Goal: Task Accomplishment & Management: Use online tool/utility

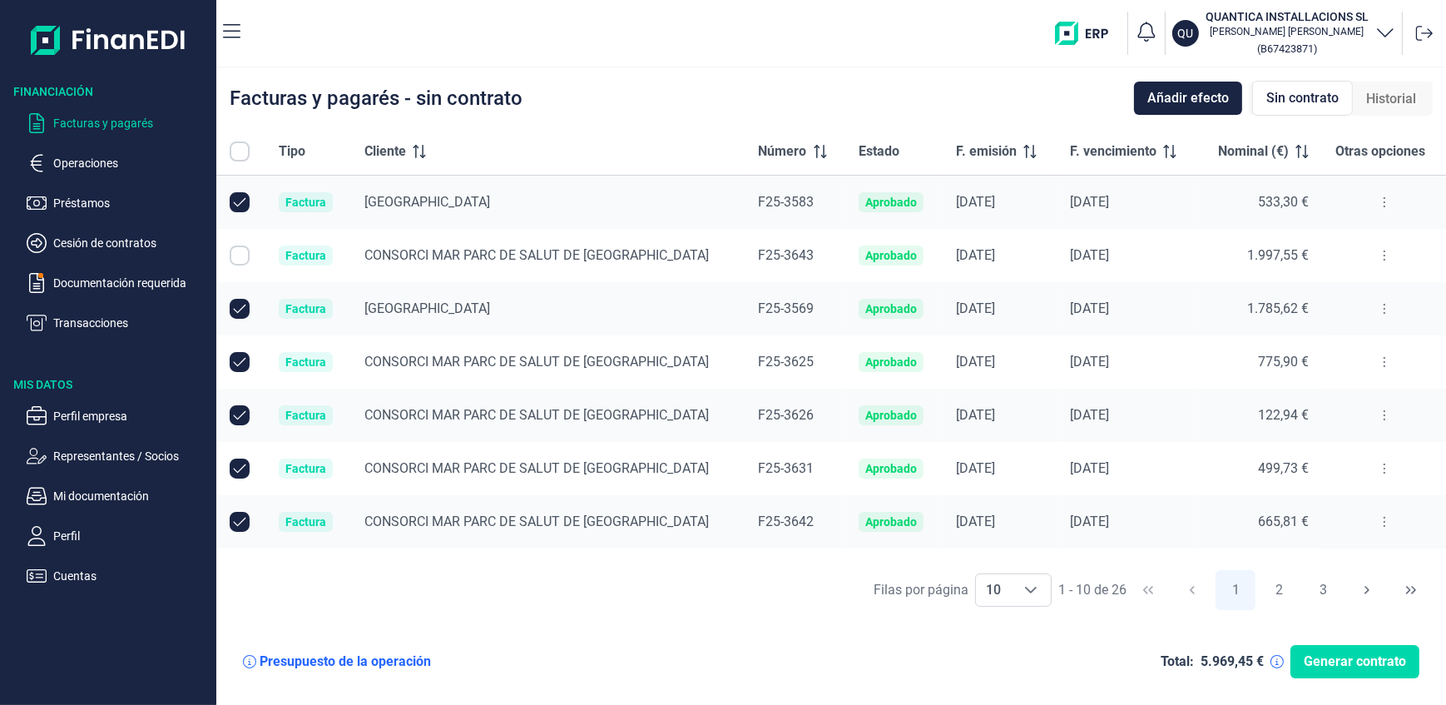
click at [235, 304] on input "Row Unselected null" at bounding box center [240, 309] width 20 height 20
click at [235, 305] on input "Row Selected null" at bounding box center [240, 309] width 20 height 20
checkbox input "true"
click at [237, 360] on input "Row Unselected null" at bounding box center [240, 362] width 20 height 20
checkbox input "false"
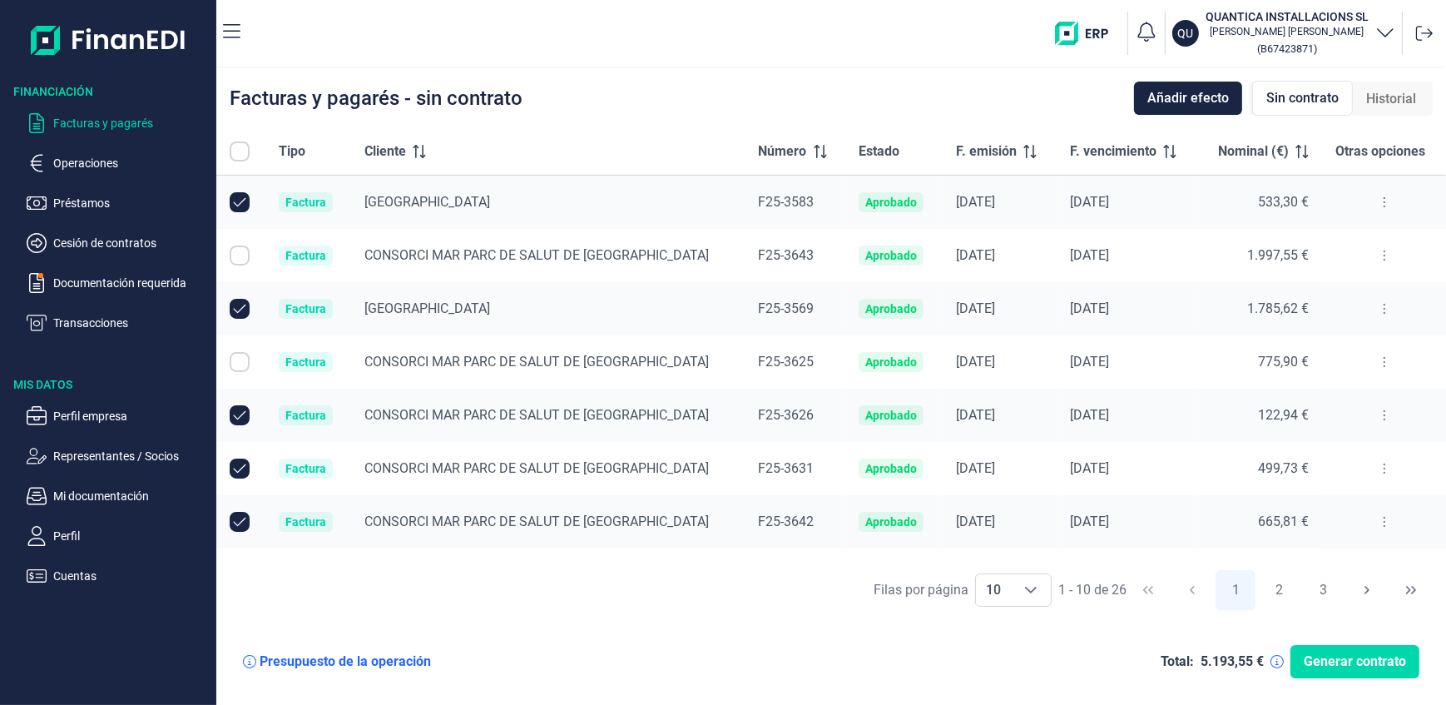
click at [241, 414] on input "Row Unselected null" at bounding box center [240, 415] width 20 height 20
checkbox input "false"
click at [241, 463] on input "Row Unselected null" at bounding box center [240, 469] width 20 height 20
checkbox input "false"
click at [242, 201] on input "Row Unselected null" at bounding box center [240, 202] width 20 height 20
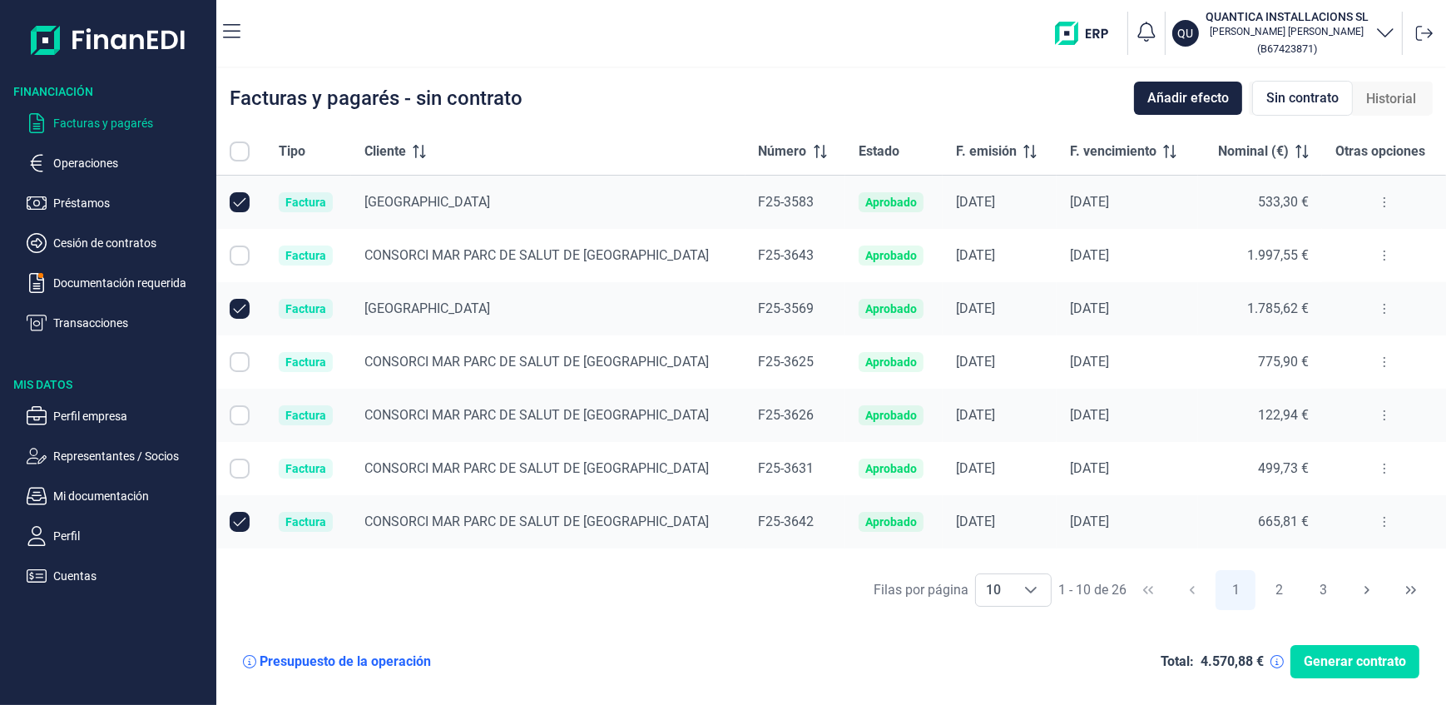
checkbox input "false"
click at [236, 305] on input "Row Unselected null" at bounding box center [240, 309] width 20 height 20
checkbox input "false"
click at [241, 526] on input "Row Unselected null" at bounding box center [240, 522] width 20 height 20
checkbox input "false"
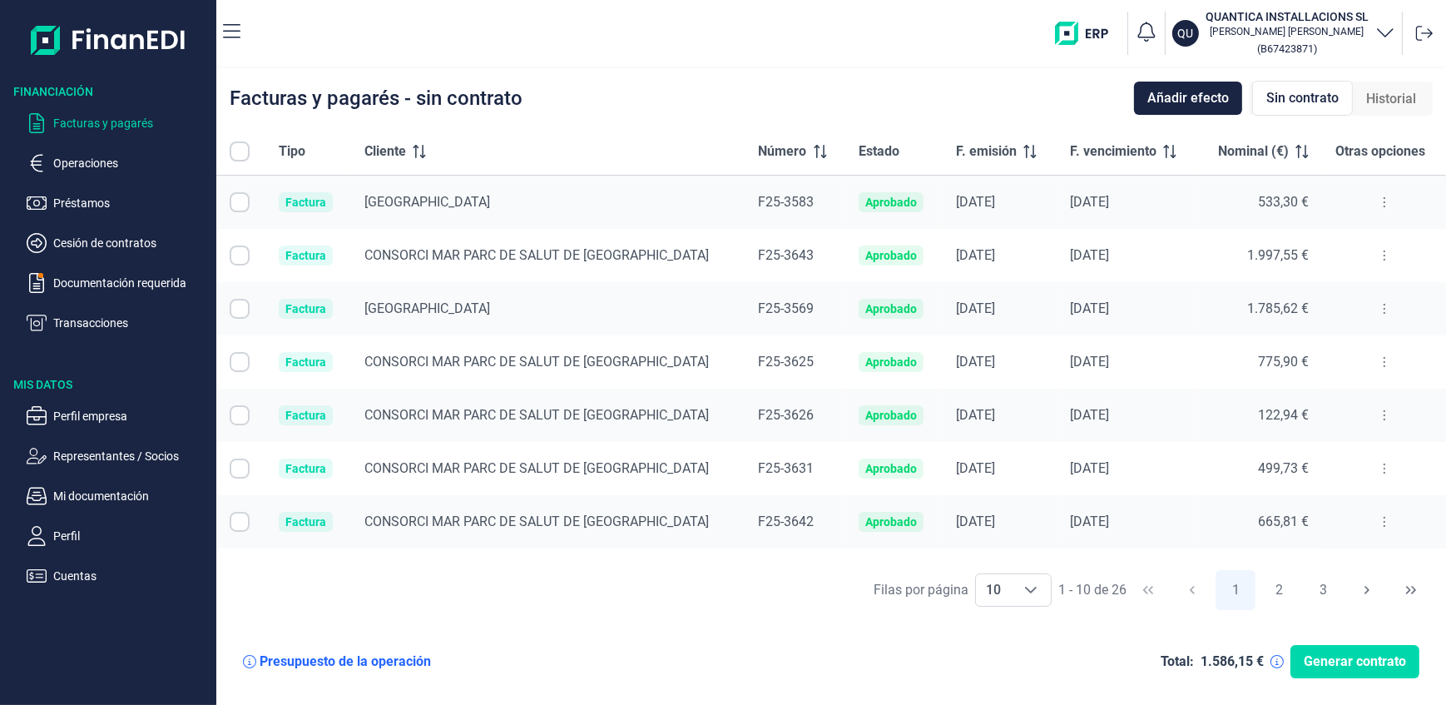
click at [389, 145] on span "Cliente" at bounding box center [386, 151] width 42 height 20
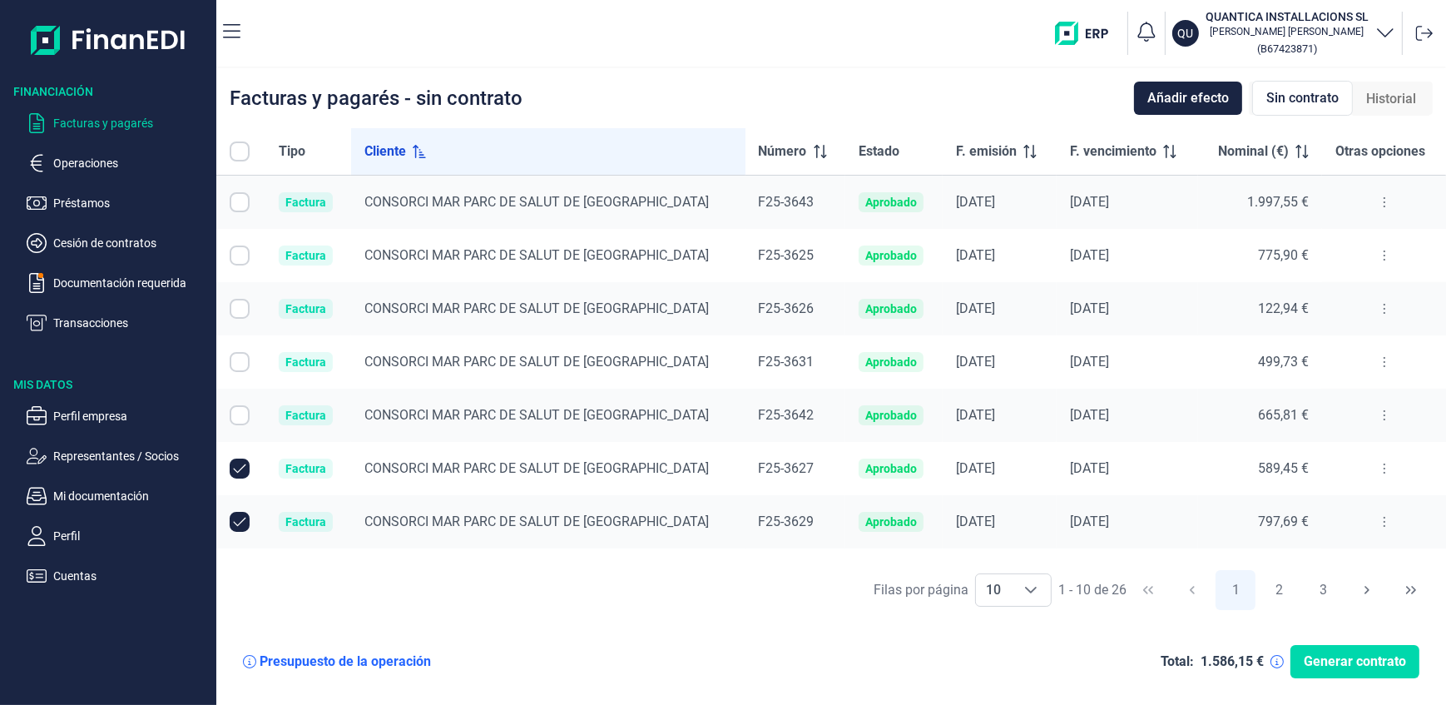
scroll to position [146, 0]
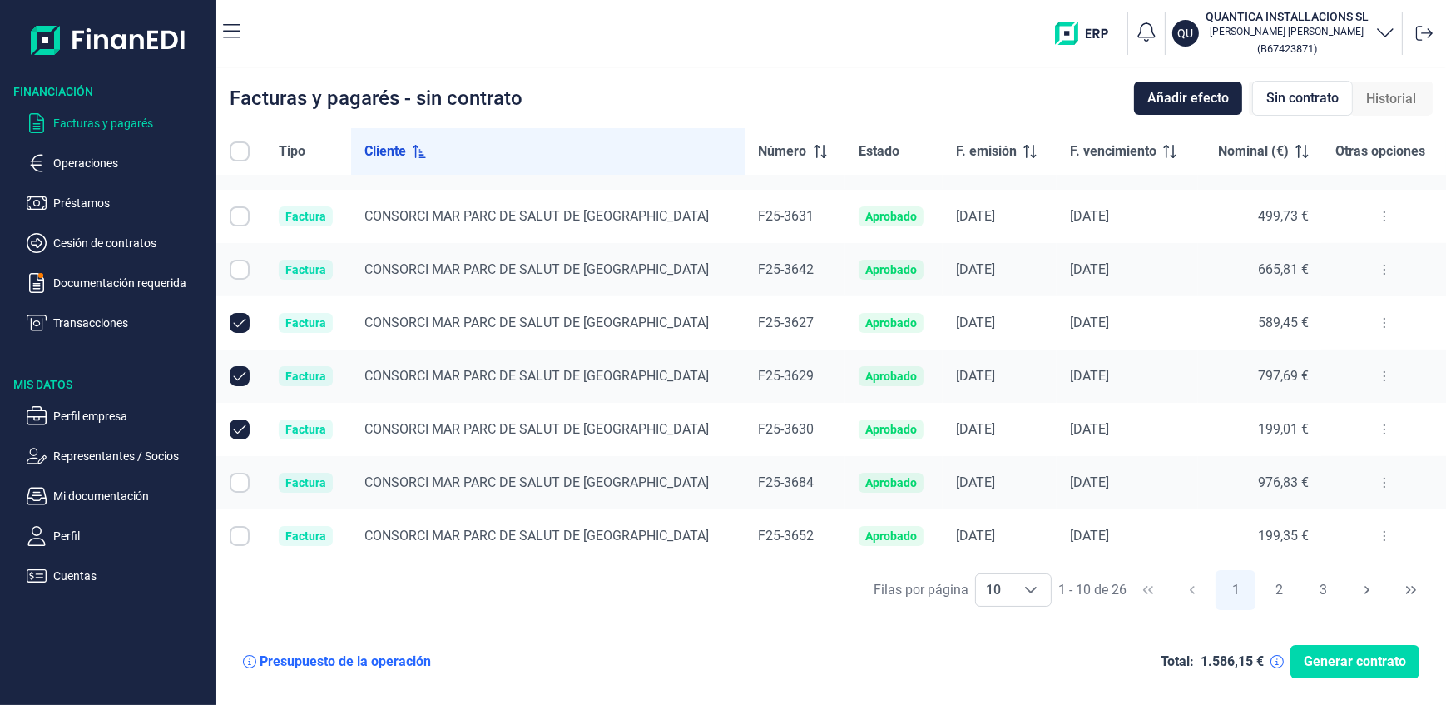
click at [240, 321] on input "Row Unselected null" at bounding box center [240, 323] width 20 height 20
checkbox input "false"
click at [234, 379] on input "Row Unselected null" at bounding box center [240, 376] width 20 height 20
checkbox input "false"
click at [242, 431] on input "Row Unselected null" at bounding box center [240, 429] width 20 height 20
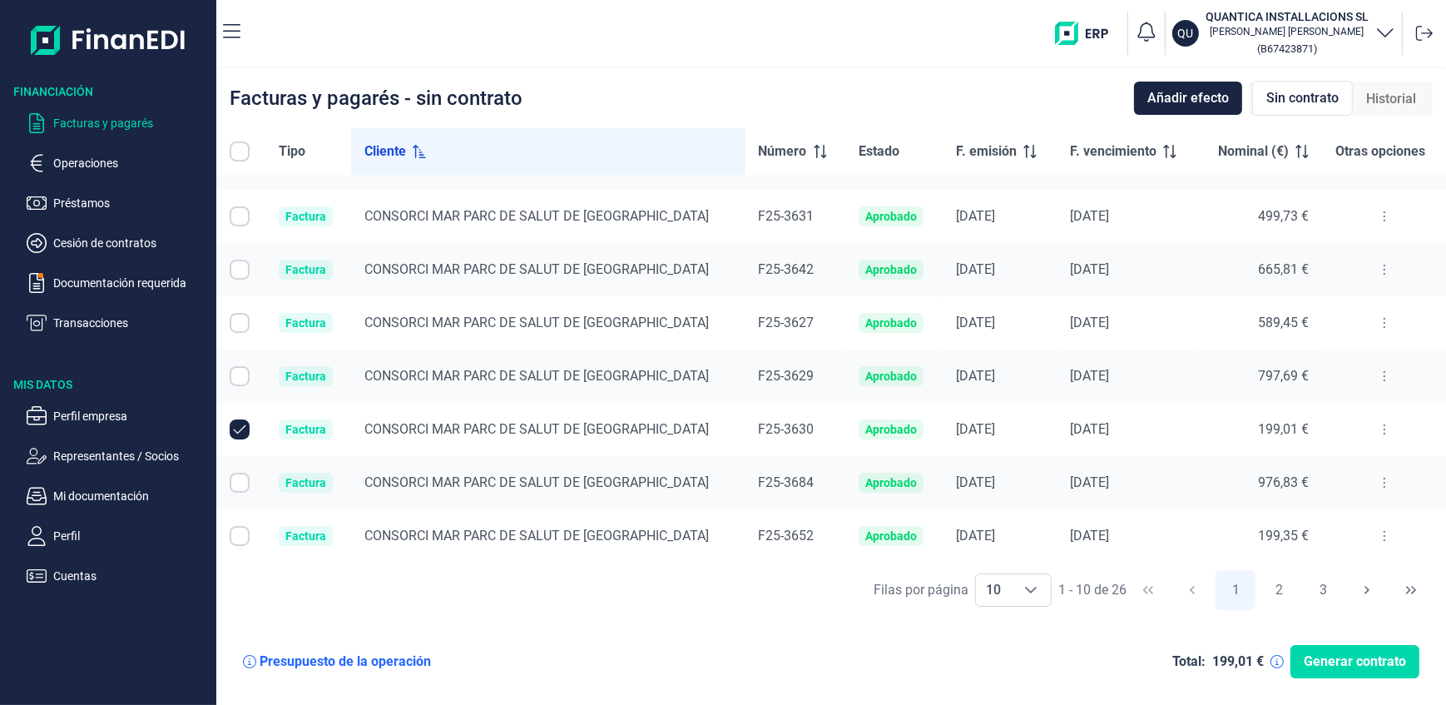
checkbox input "false"
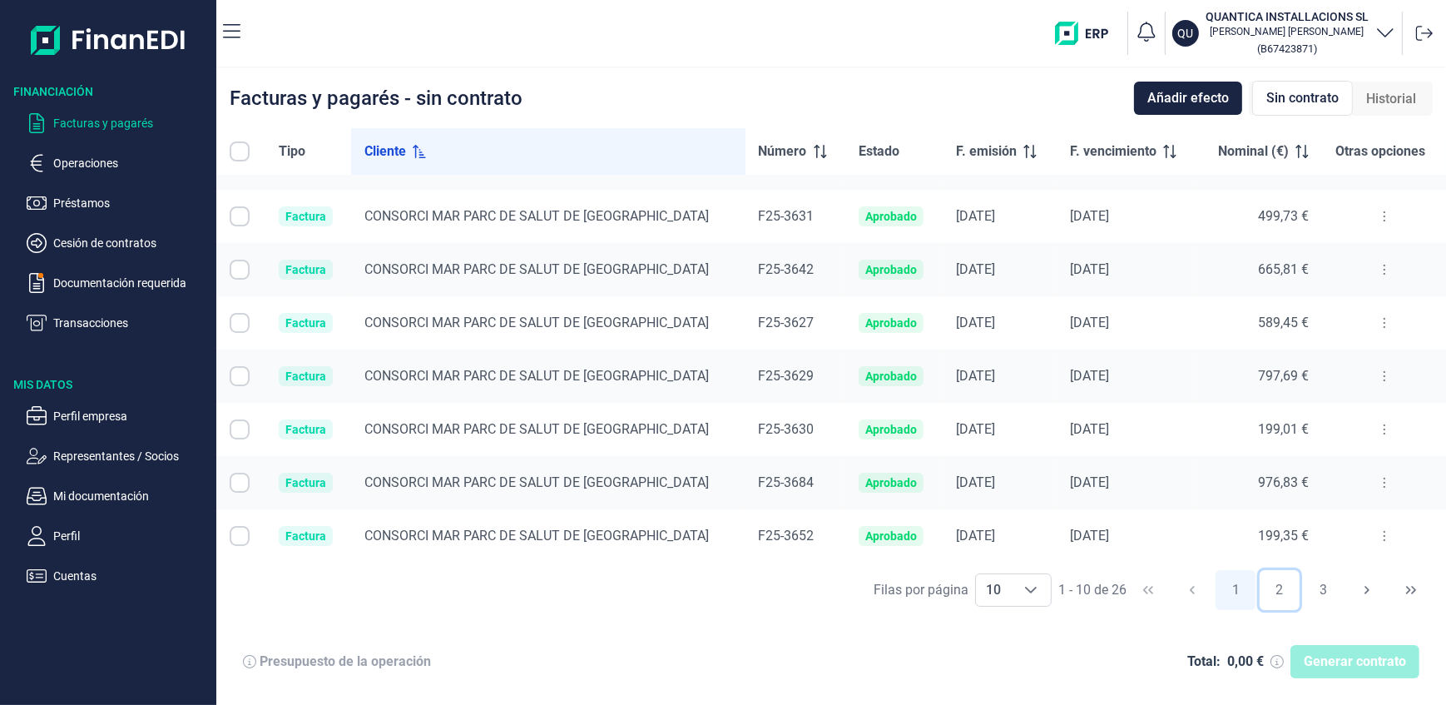
click at [1281, 588] on button "2" at bounding box center [1280, 590] width 40 height 40
click at [1326, 591] on button "3" at bounding box center [1324, 590] width 40 height 40
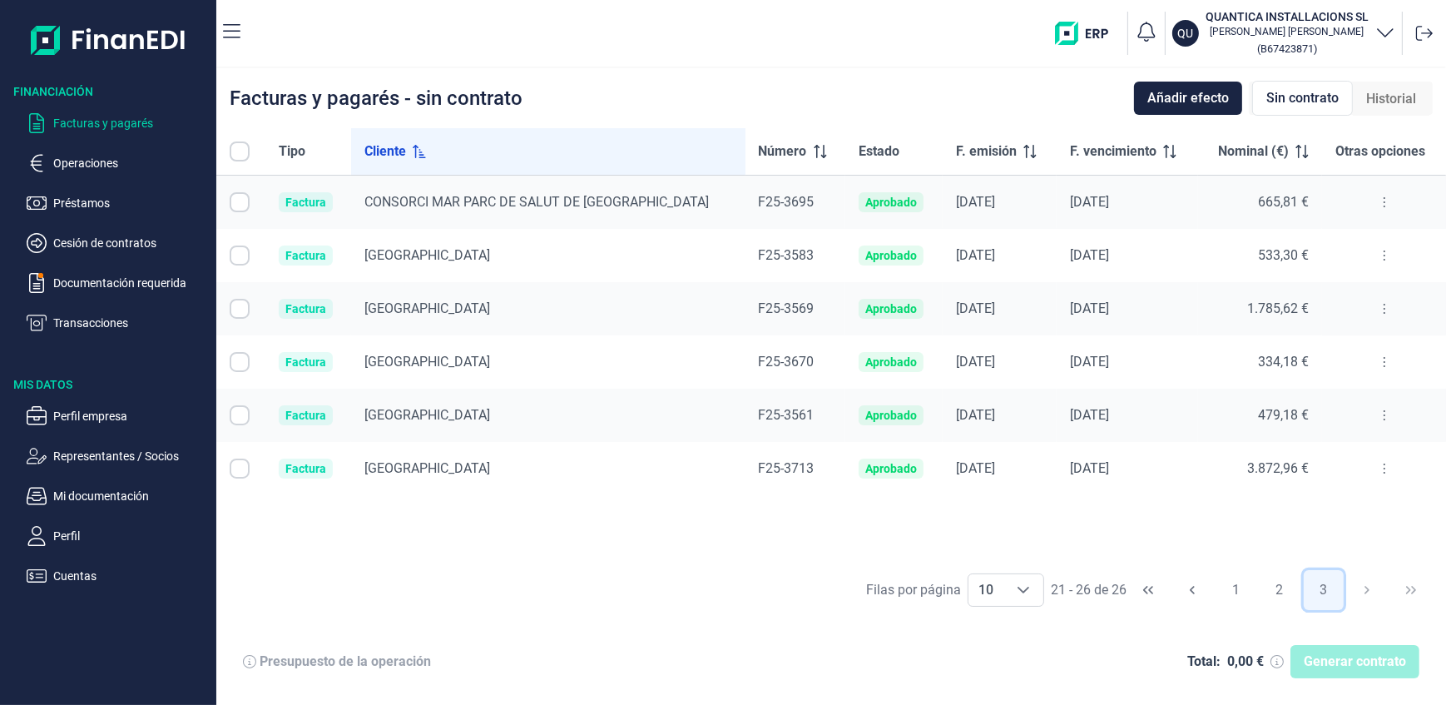
scroll to position [0, 0]
click at [238, 259] on input "Row Selected null" at bounding box center [240, 256] width 20 height 20
checkbox input "true"
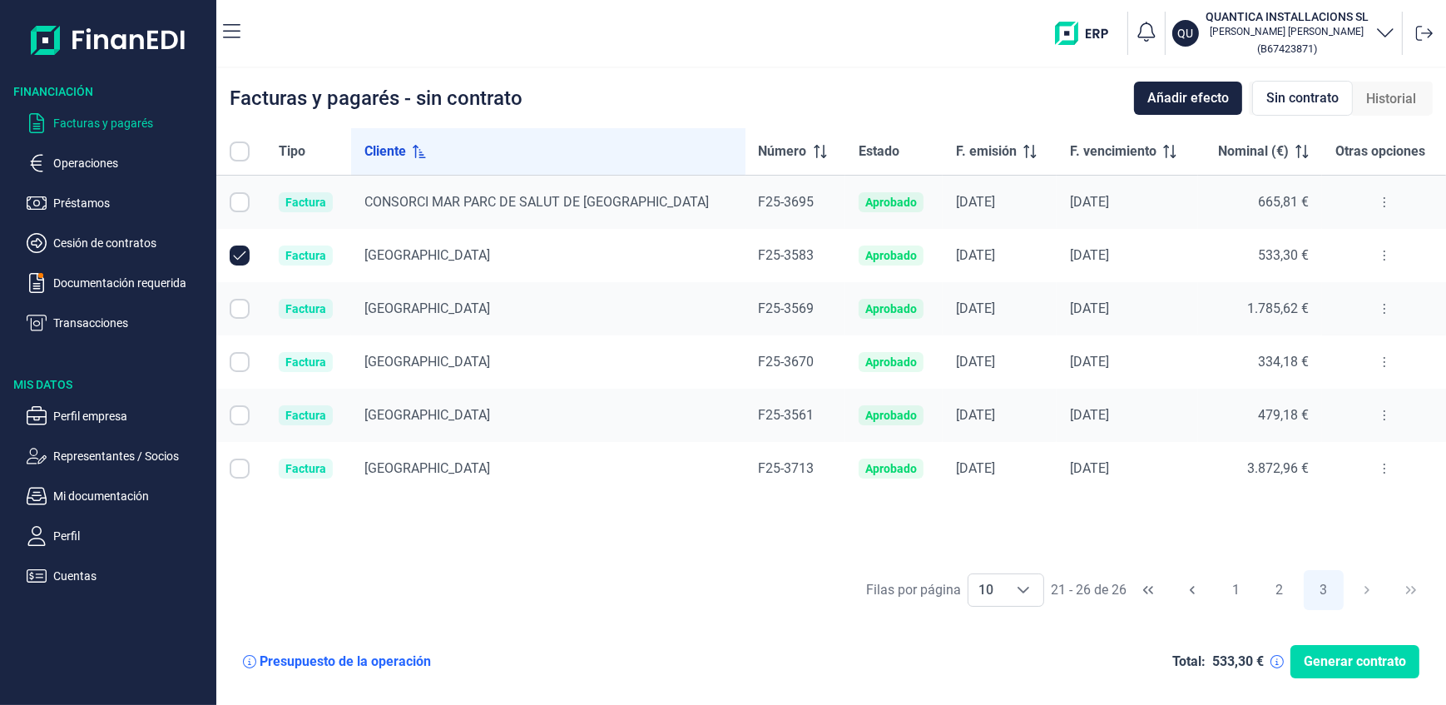
click at [237, 310] on input "Row Selected null" at bounding box center [240, 309] width 20 height 20
checkbox input "true"
click at [241, 360] on input "Row Selected null" at bounding box center [240, 362] width 20 height 20
checkbox input "true"
click at [240, 410] on input "Row Selected null" at bounding box center [240, 415] width 20 height 20
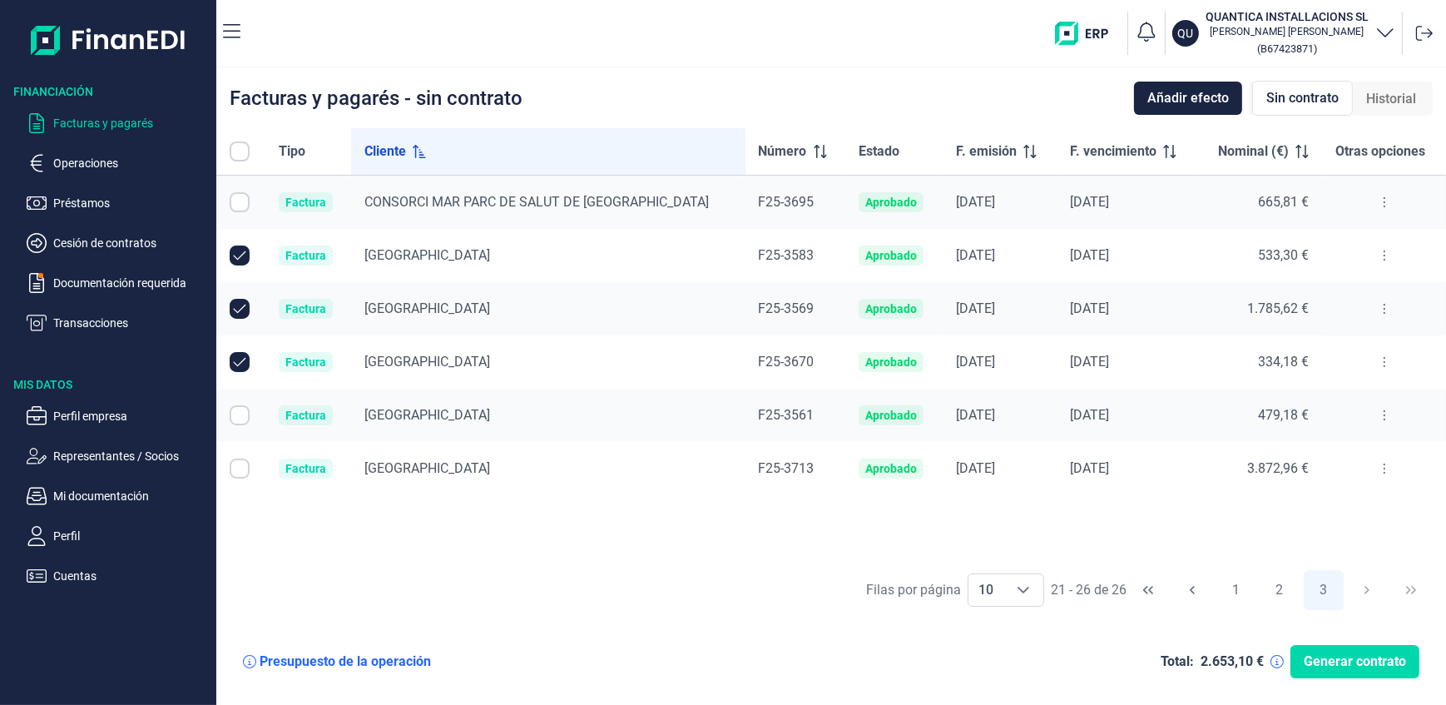
checkbox input "true"
click at [238, 467] on input "Row Selected null" at bounding box center [240, 469] width 20 height 20
checkbox input "true"
click at [1352, 661] on span "Generar contrato" at bounding box center [1355, 662] width 102 height 20
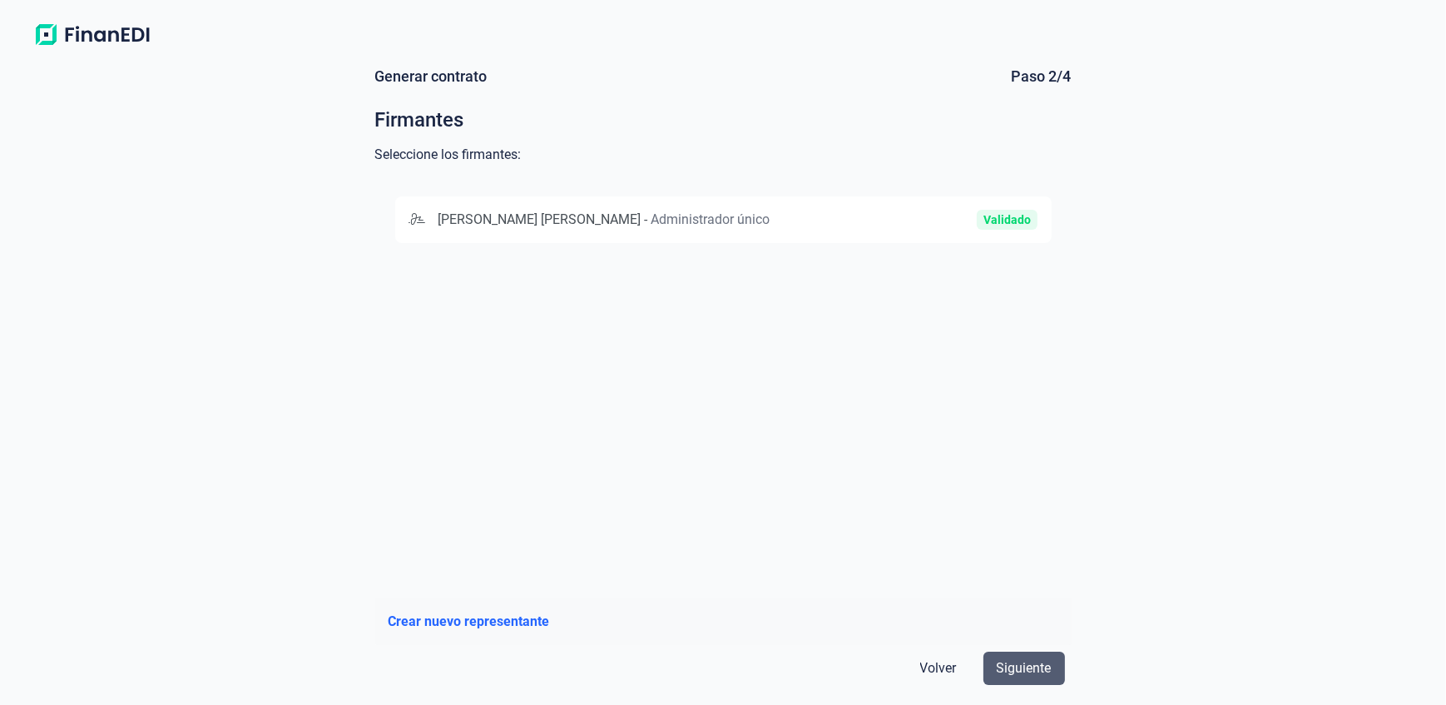
click at [1022, 662] on span "Siguiente" at bounding box center [1024, 668] width 55 height 20
click at [724, 217] on span "Administrador único" at bounding box center [711, 219] width 119 height 16
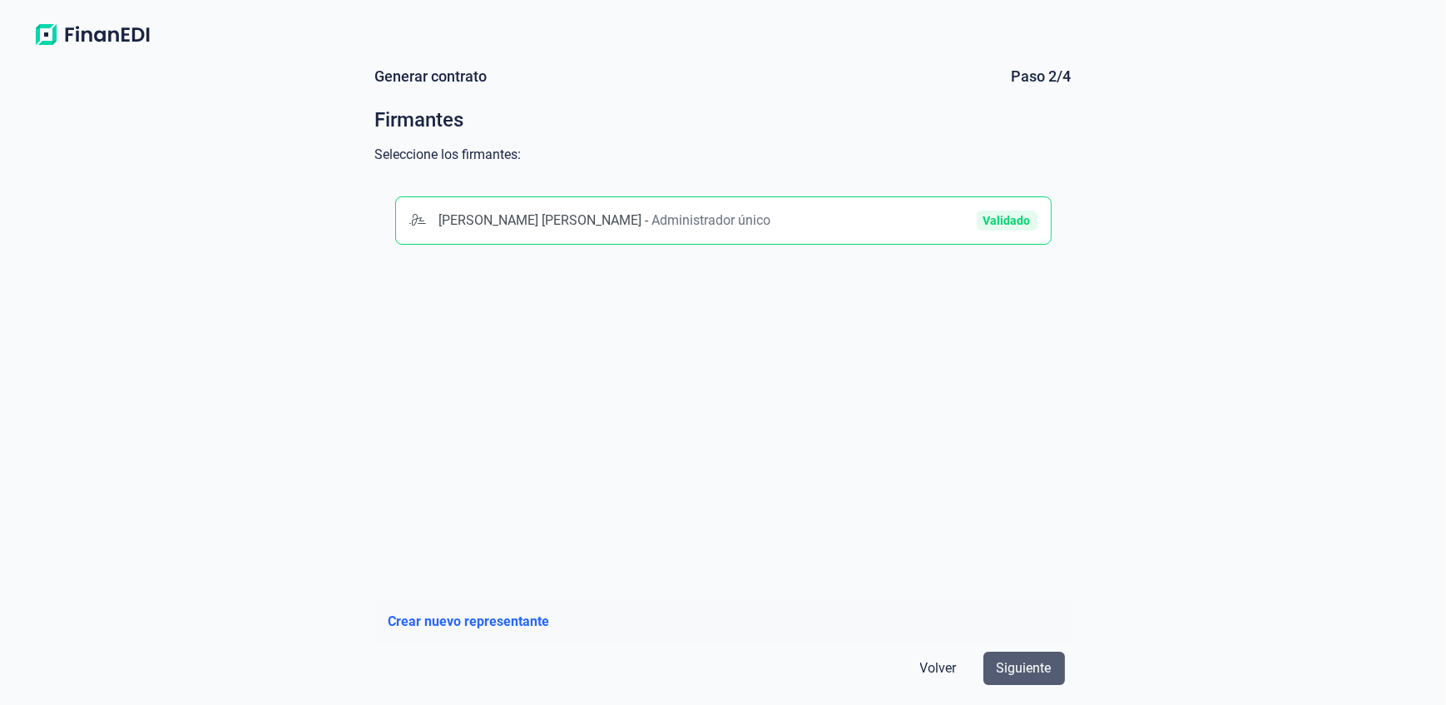
click at [1028, 663] on span "Siguiente" at bounding box center [1024, 668] width 55 height 20
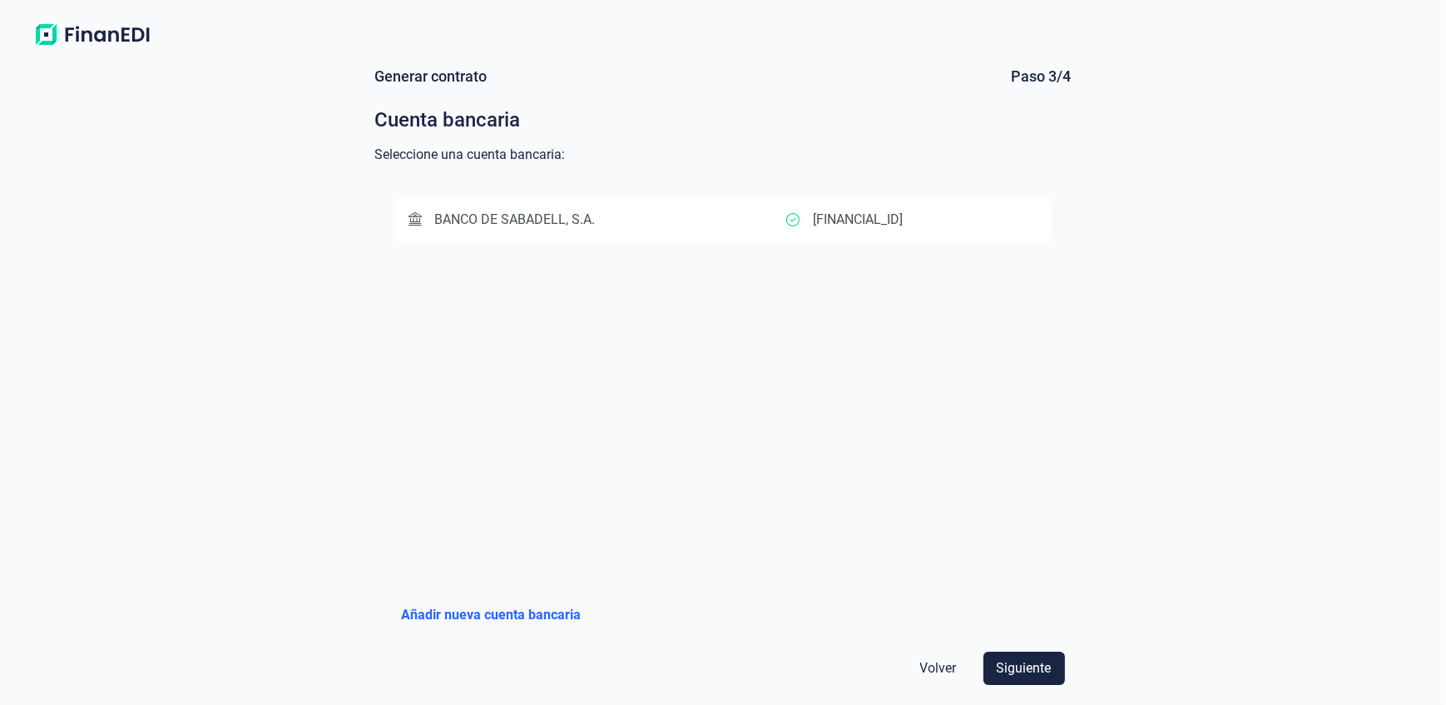
click at [527, 217] on span "BANCO DE SABADELL, S.A." at bounding box center [515, 219] width 161 height 16
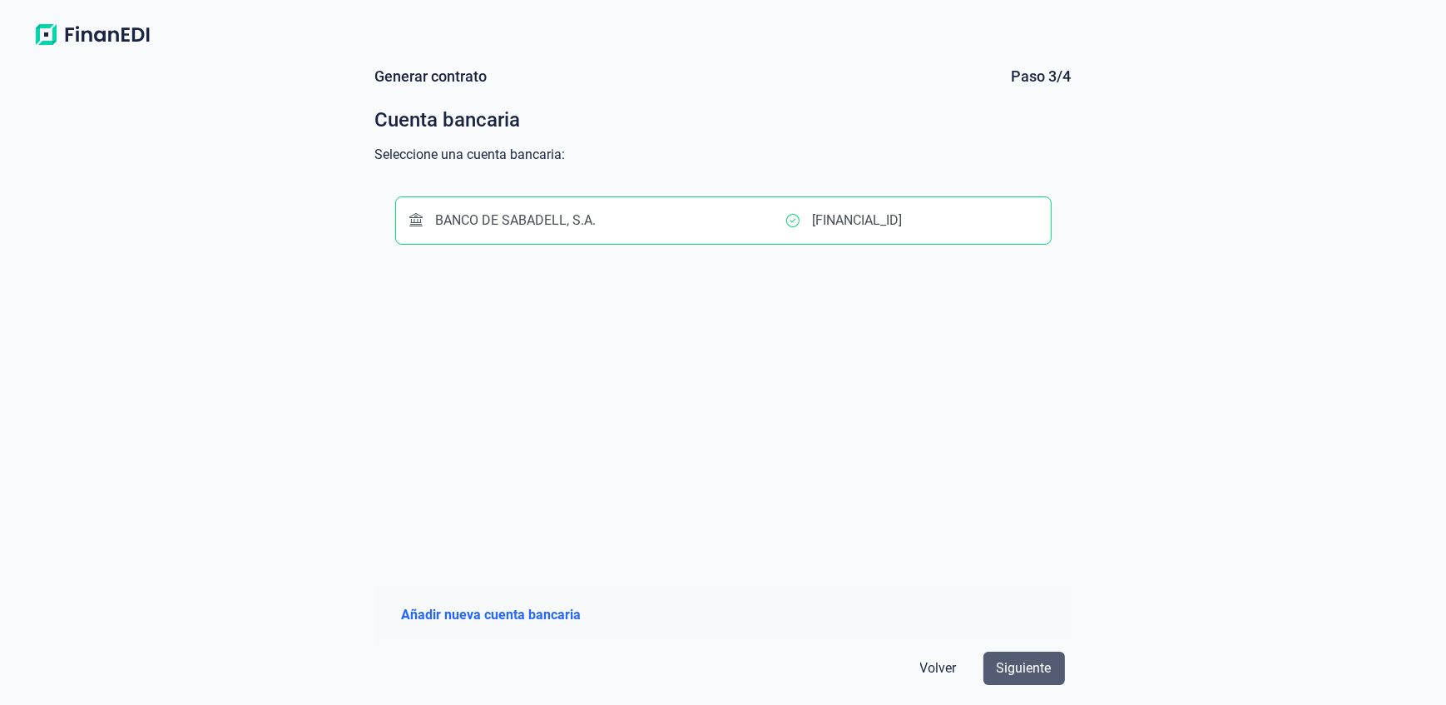
click at [1030, 672] on span "Siguiente" at bounding box center [1024, 668] width 55 height 20
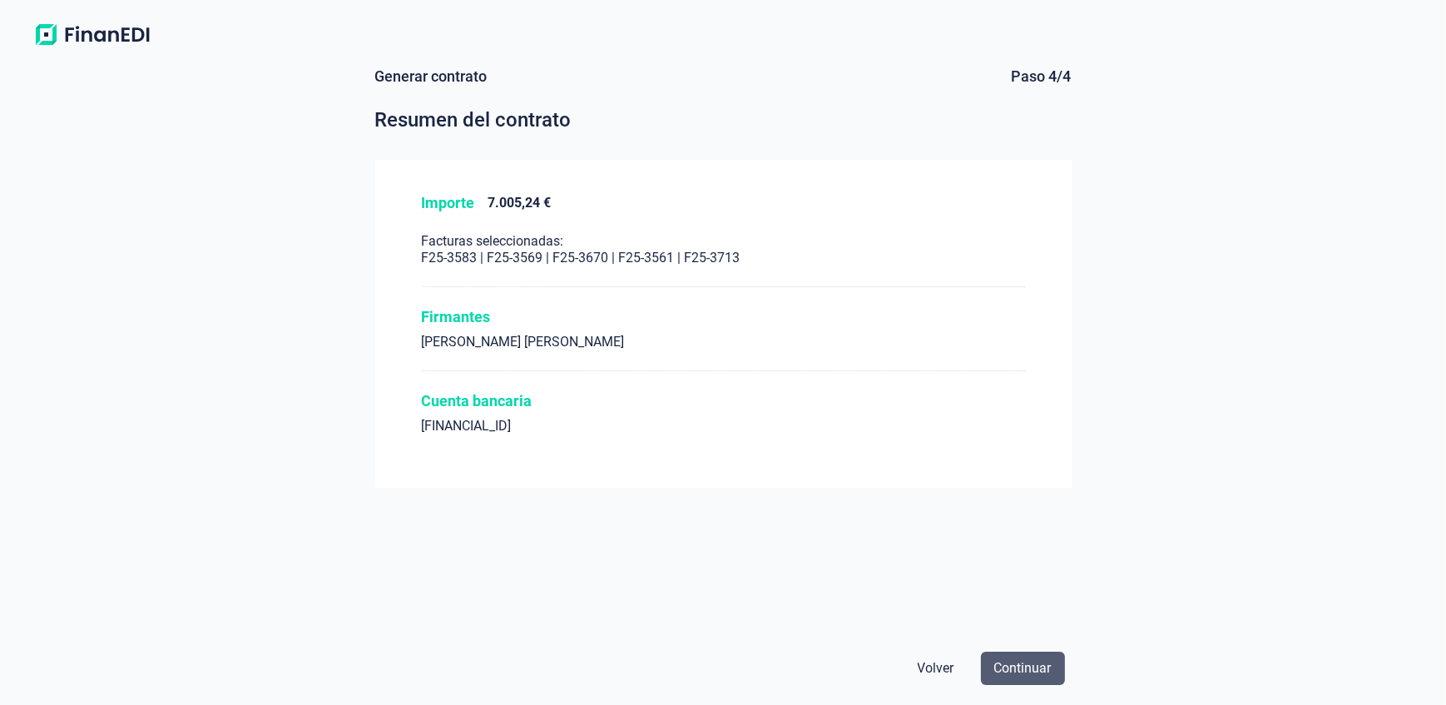
click at [1029, 668] on span "Continuar" at bounding box center [1023, 668] width 57 height 20
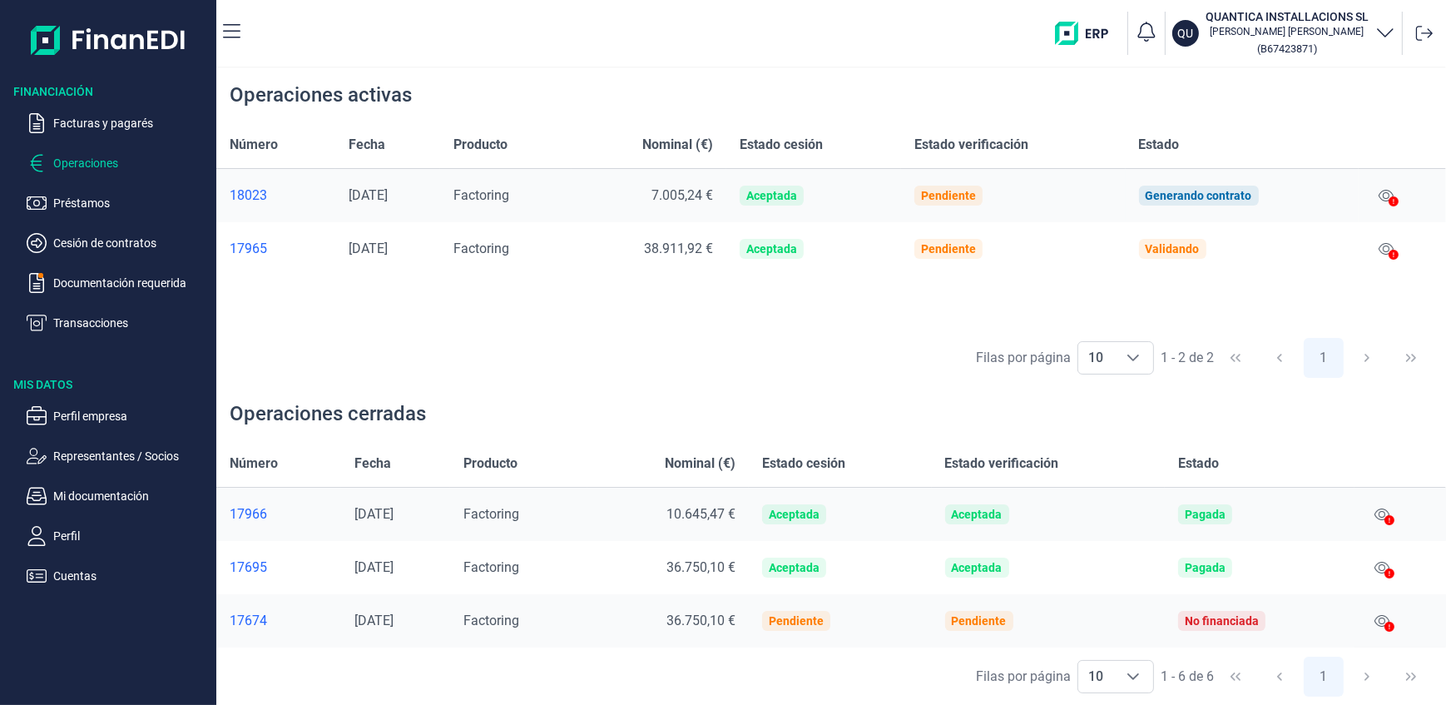
click at [250, 250] on div "17965" at bounding box center [276, 249] width 92 height 17
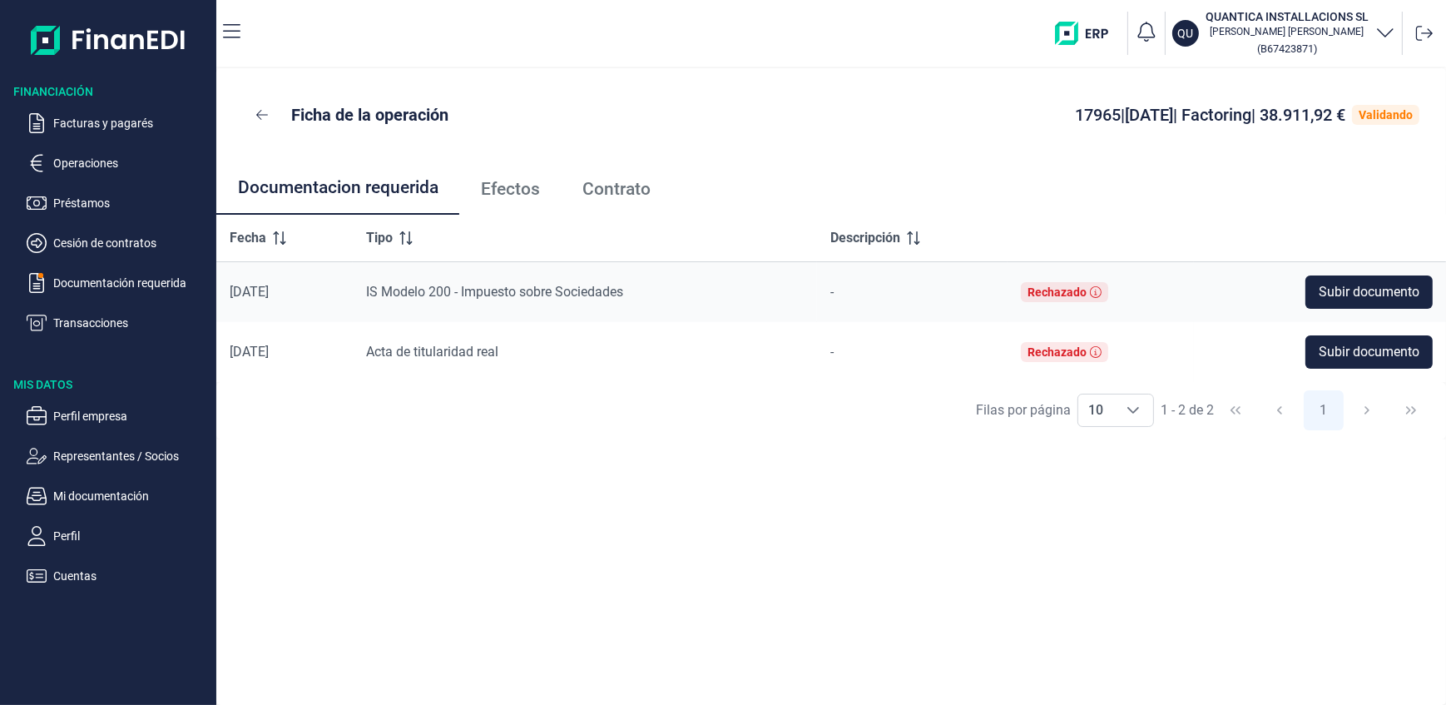
click at [508, 185] on span "Efectos" at bounding box center [510, 189] width 59 height 17
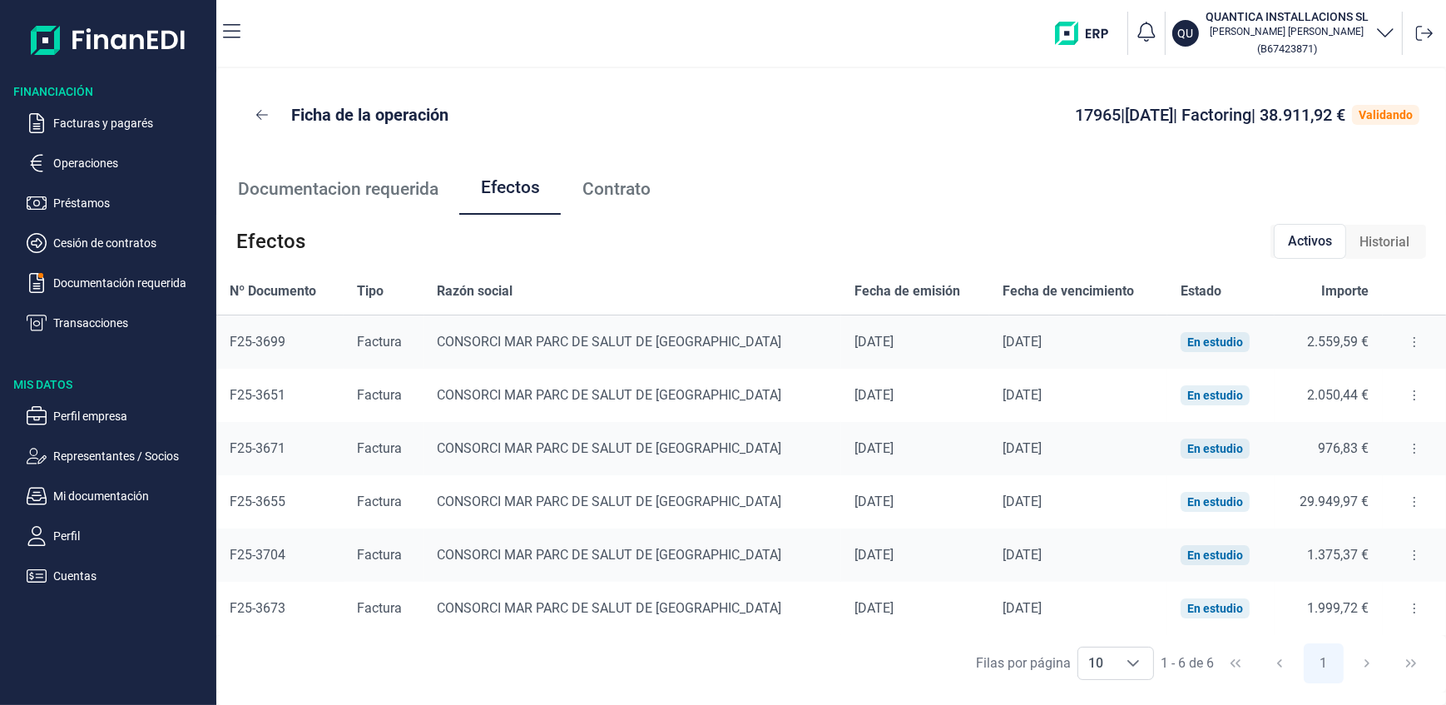
click at [616, 191] on span "Contrato" at bounding box center [617, 189] width 68 height 17
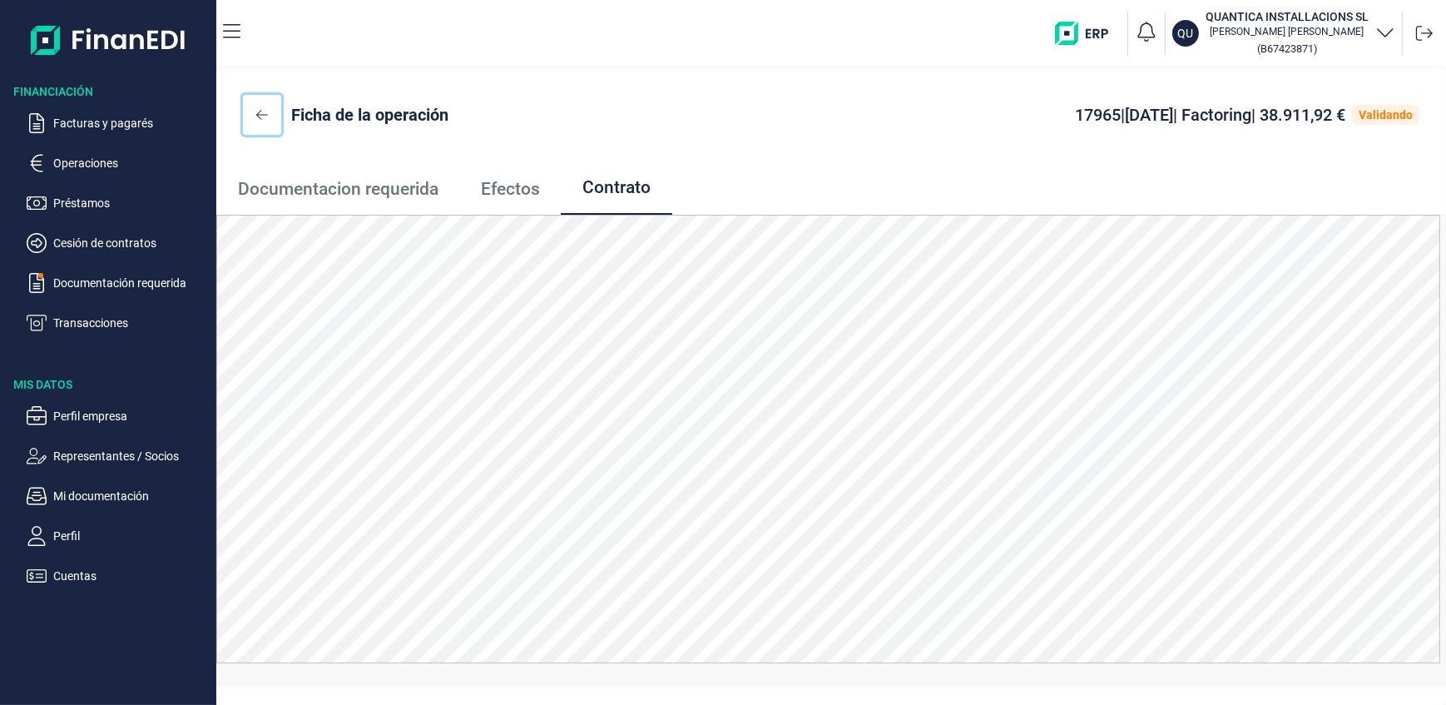
click at [263, 112] on icon at bounding box center [262, 114] width 12 height 13
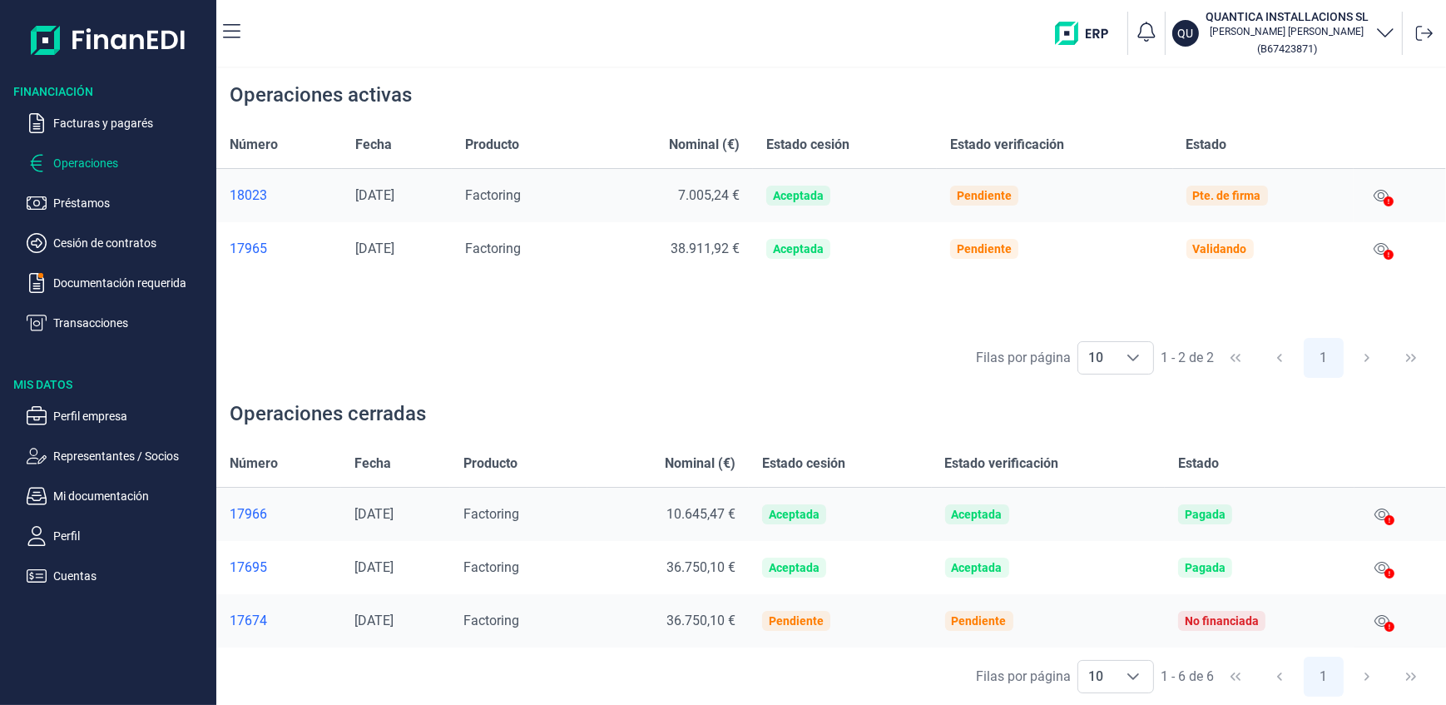
click at [252, 194] on div "18023" at bounding box center [279, 195] width 99 height 17
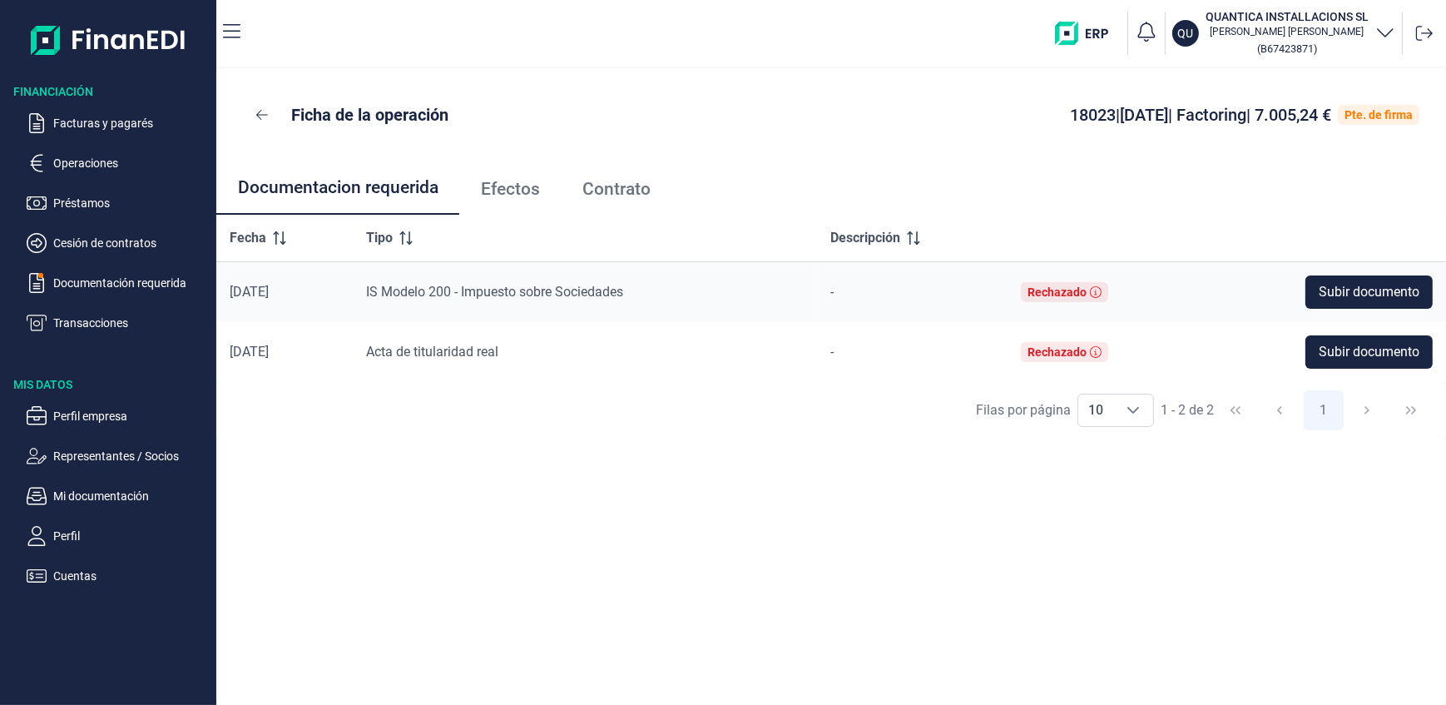
click at [625, 196] on span "Contrato" at bounding box center [617, 189] width 68 height 17
